Goal: Task Accomplishment & Management: Manage account settings

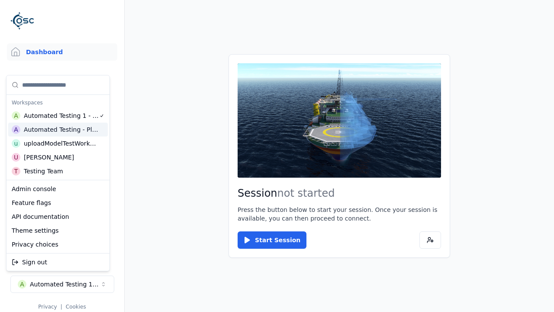
click at [58, 129] on div "Automated Testing - Playwright" at bounding box center [61, 129] width 75 height 9
click at [277, 156] on html "Support Dashboard Assets 3D Models Scenes Datasets Recordings Support Documenta…" at bounding box center [277, 156] width 554 height 312
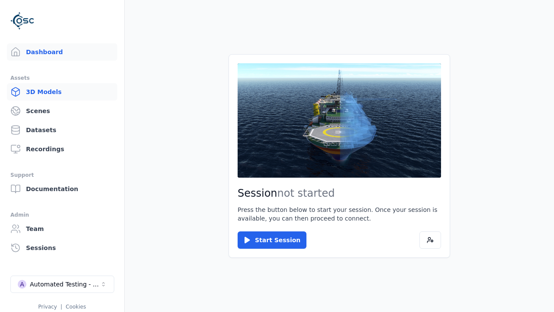
click at [62, 92] on link "3D Models" at bounding box center [62, 91] width 110 height 17
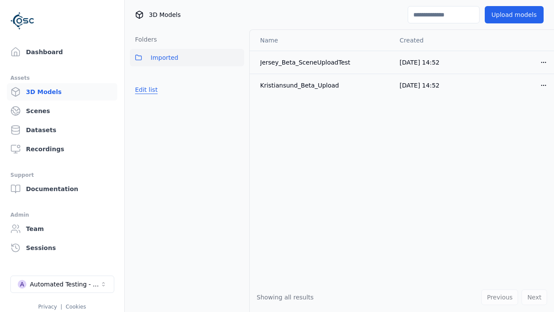
click at [145, 90] on button "Edit list" at bounding box center [146, 90] width 33 height 16
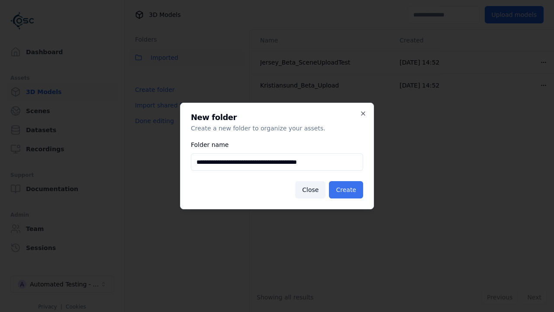
type input "**********"
click at [347, 190] on button "Create" at bounding box center [346, 189] width 34 height 17
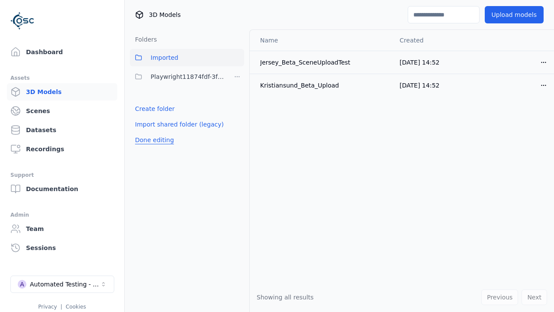
click at [152, 140] on button "Done editing" at bounding box center [154, 140] width 49 height 16
click at [145, 109] on button "Edit list" at bounding box center [146, 109] width 33 height 16
click at [237, 77] on html "Support Dashboard Assets 3D Models Scenes Datasets Recordings Support Documenta…" at bounding box center [277, 156] width 554 height 312
click at [237, 122] on div "Rename" at bounding box center [240, 122] width 58 height 14
